Goal: Transaction & Acquisition: Purchase product/service

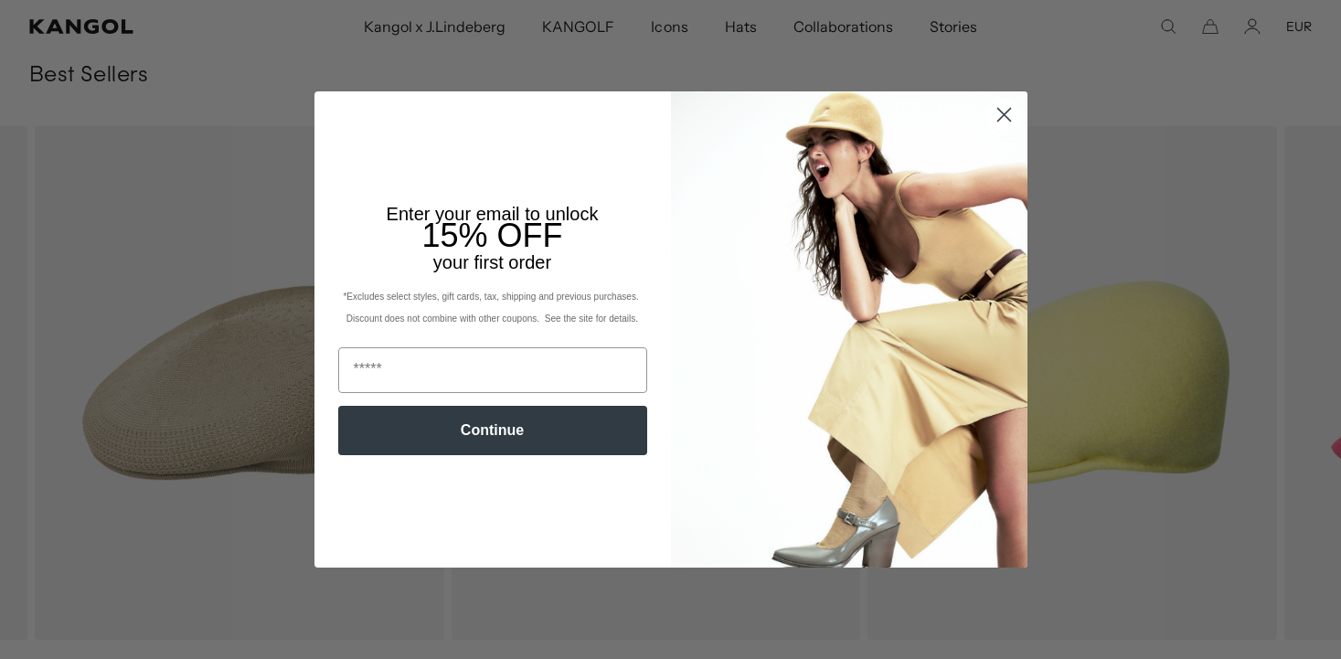
scroll to position [0, 377]
